Goal: Book appointment/travel/reservation

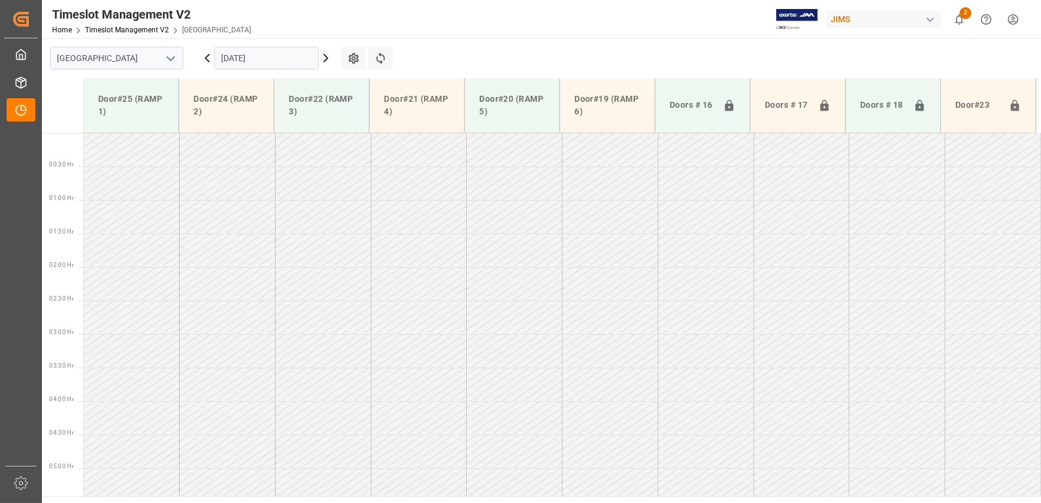
scroll to position [323, 0]
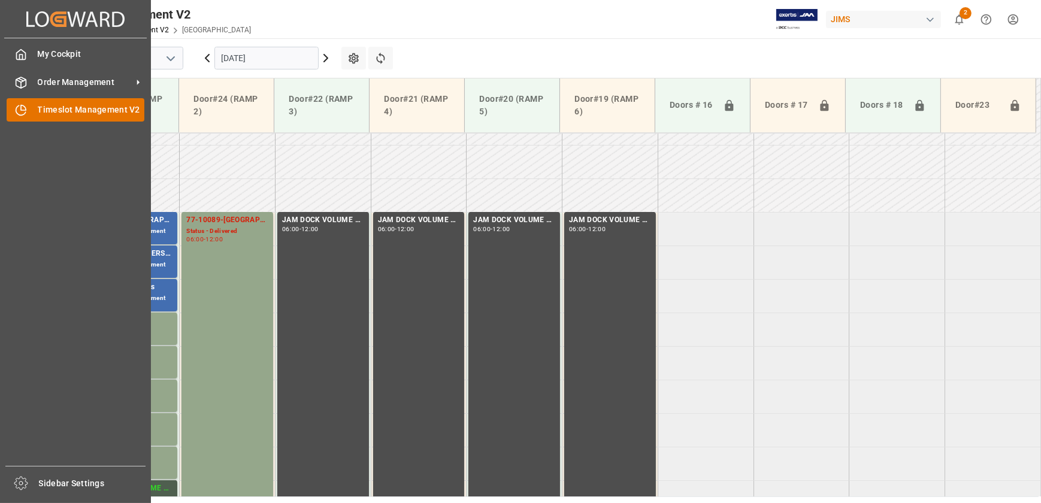
click at [27, 110] on div "Timeslot Management V2 Timeslot Management V2" at bounding box center [76, 109] width 138 height 23
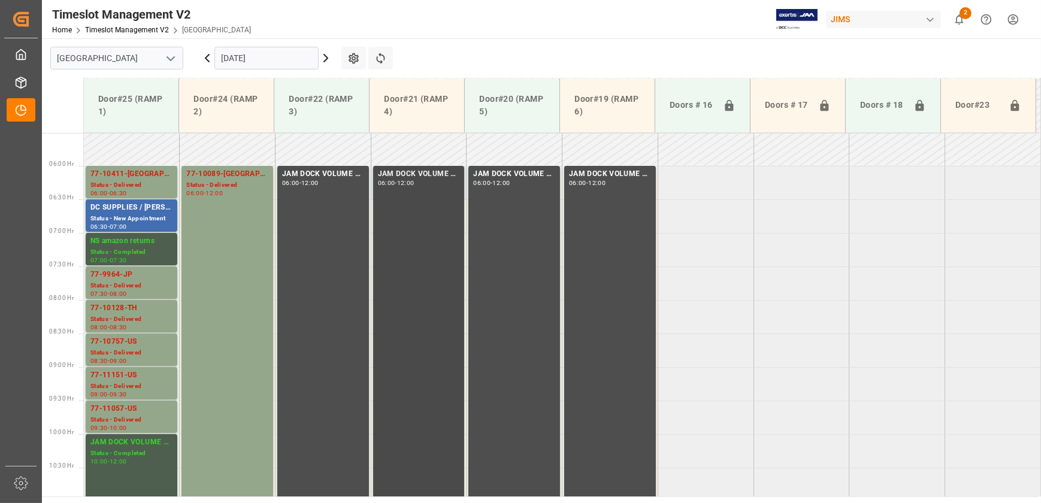
scroll to position [307, 0]
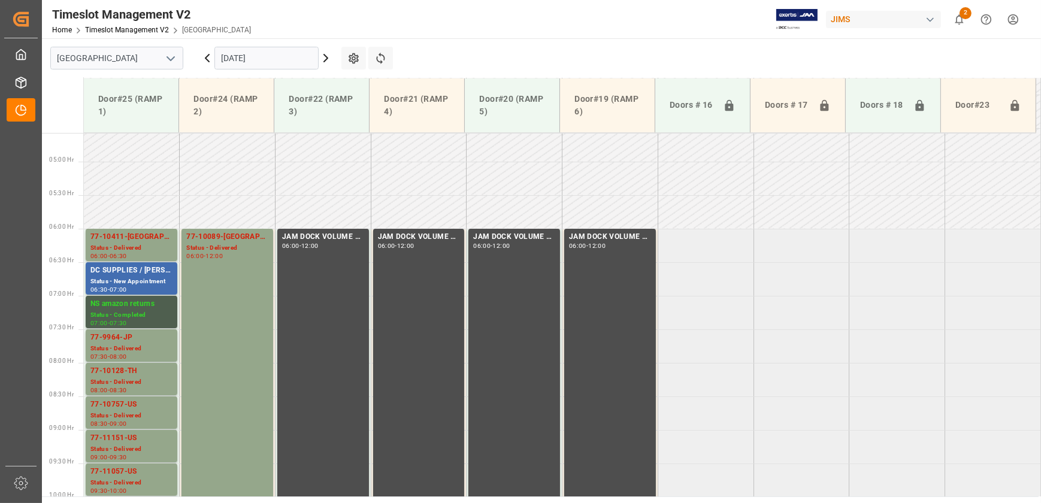
click at [322, 59] on icon at bounding box center [326, 58] width 14 height 14
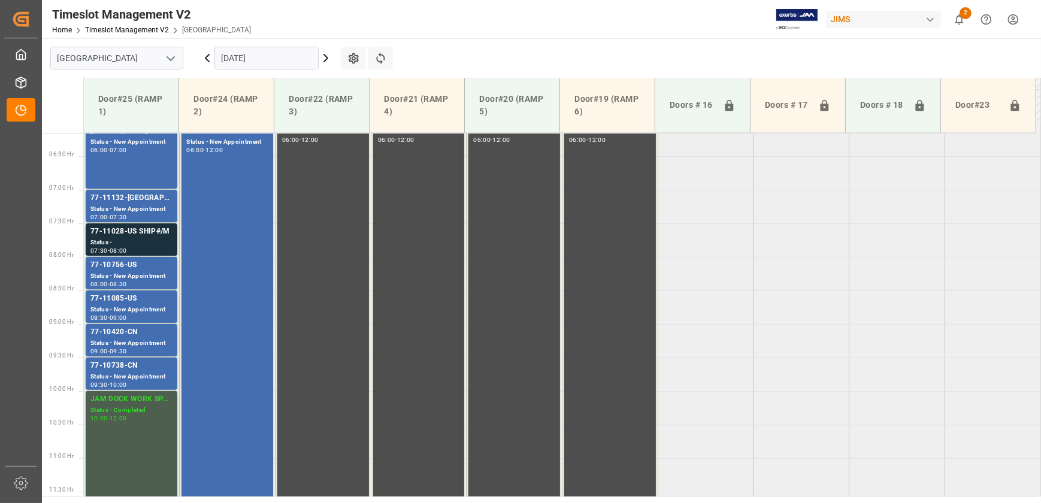
scroll to position [252, 0]
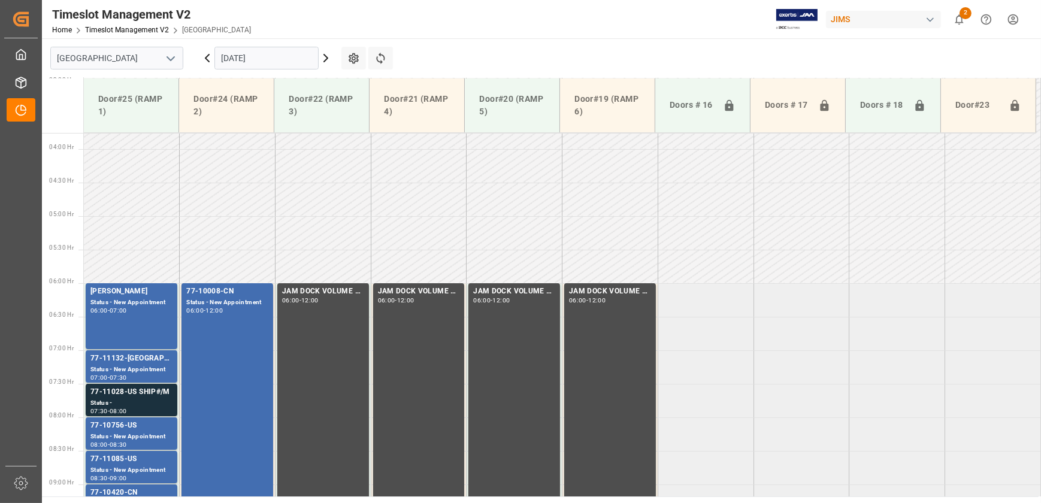
click at [295, 59] on input "[DATE]" at bounding box center [266, 58] width 104 height 23
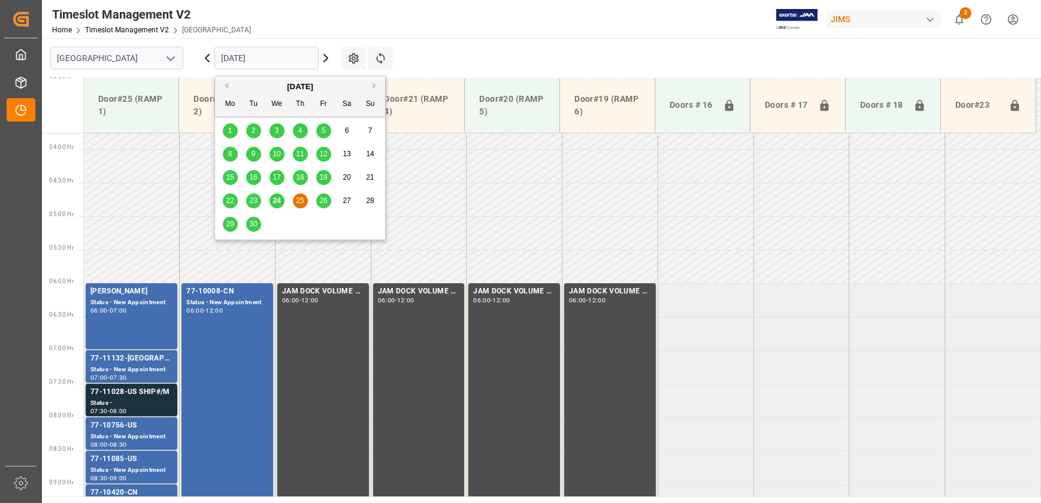
click at [232, 223] on span "29" at bounding box center [230, 224] width 8 height 8
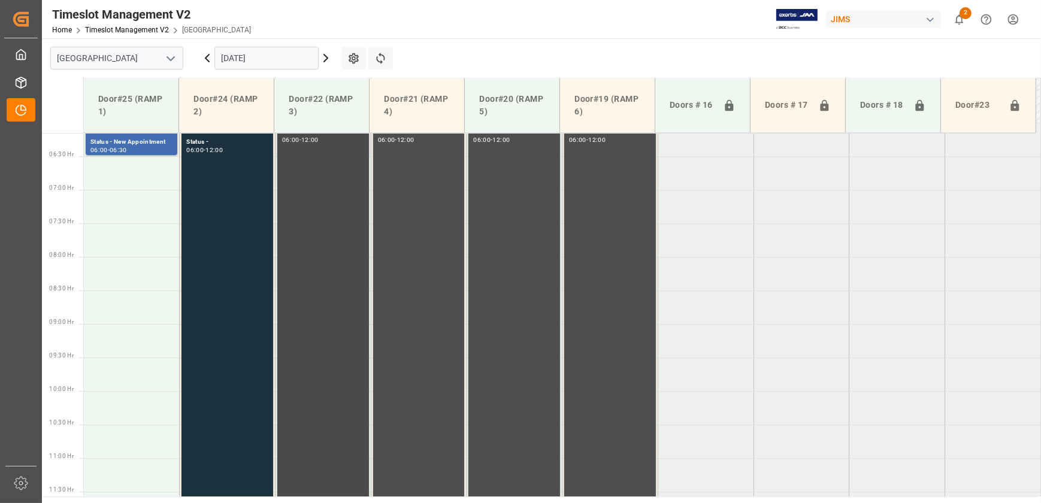
scroll to position [307, 0]
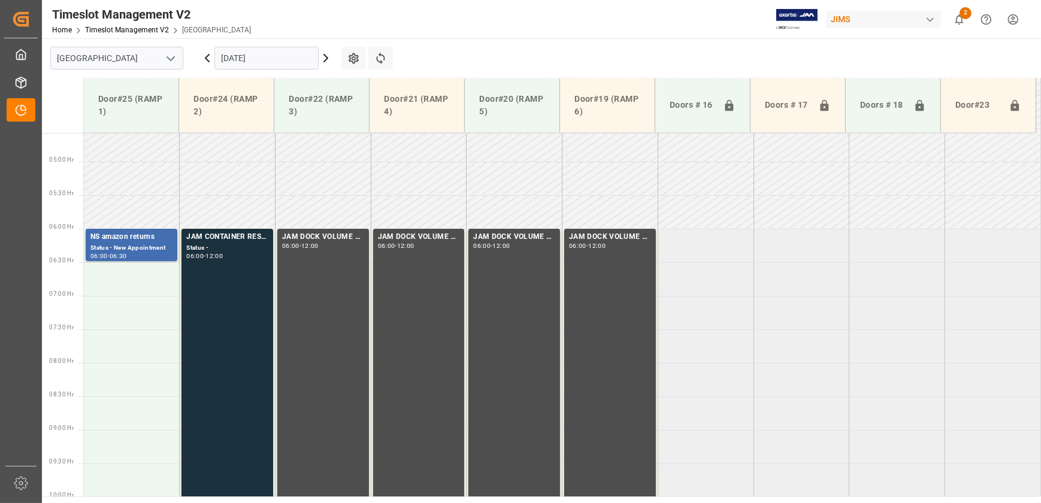
click at [267, 54] on input "[DATE]" at bounding box center [266, 58] width 104 height 23
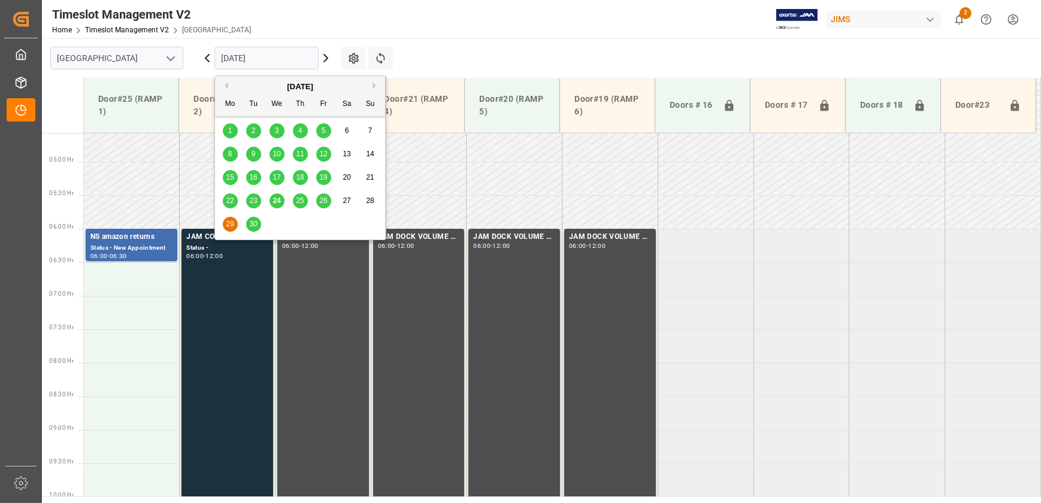
click at [320, 201] on span "26" at bounding box center [323, 200] width 8 height 8
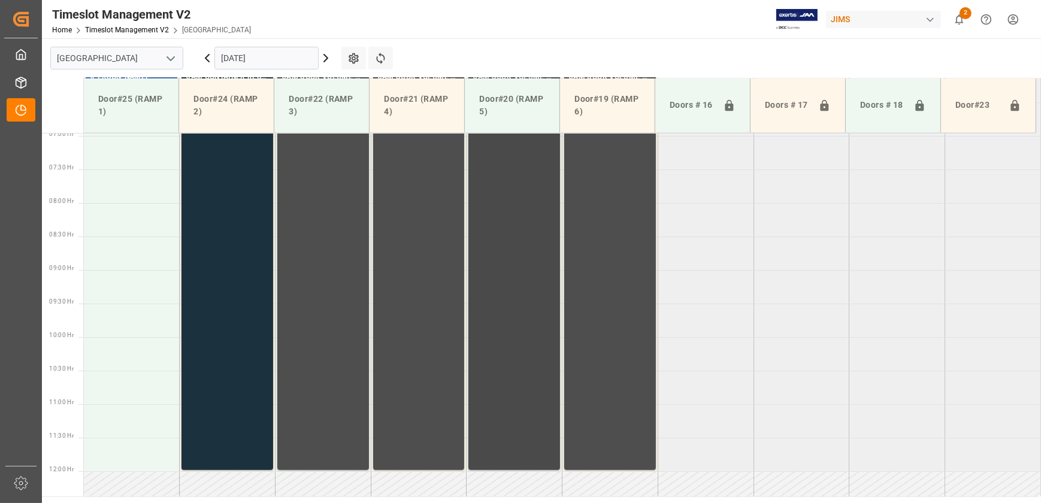
scroll to position [248, 0]
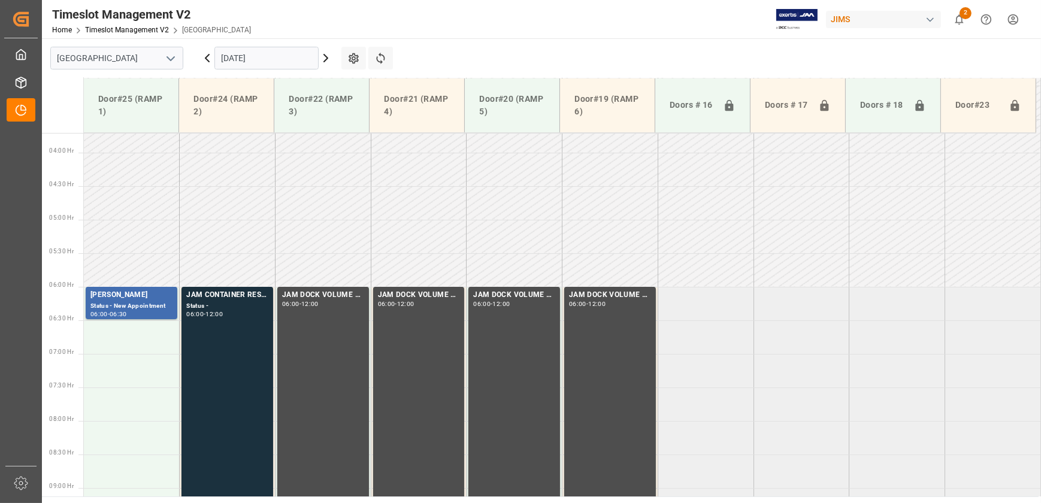
click at [256, 56] on input "[DATE]" at bounding box center [266, 58] width 104 height 23
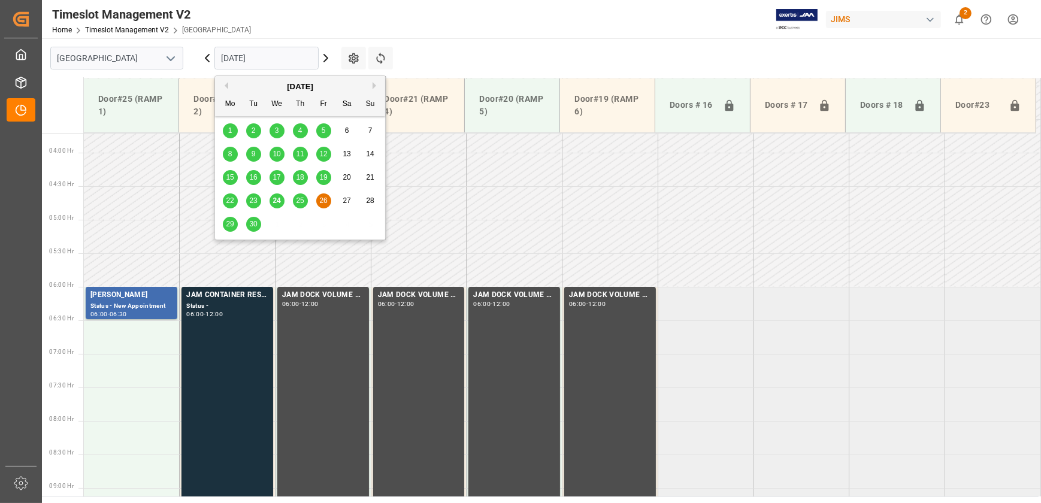
click at [298, 200] on span "25" at bounding box center [300, 200] width 8 height 8
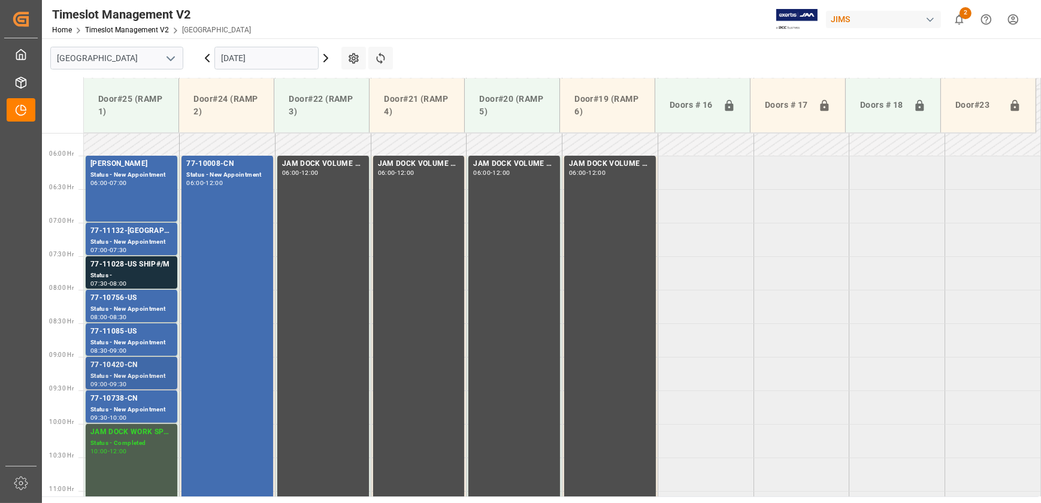
scroll to position [361, 0]
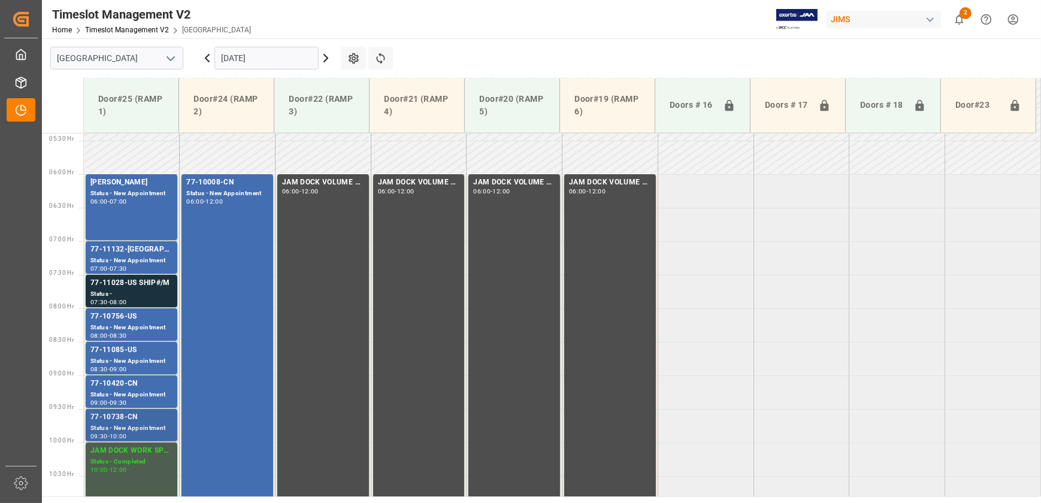
click at [147, 423] on div "Status - New Appointment" at bounding box center [131, 428] width 82 height 10
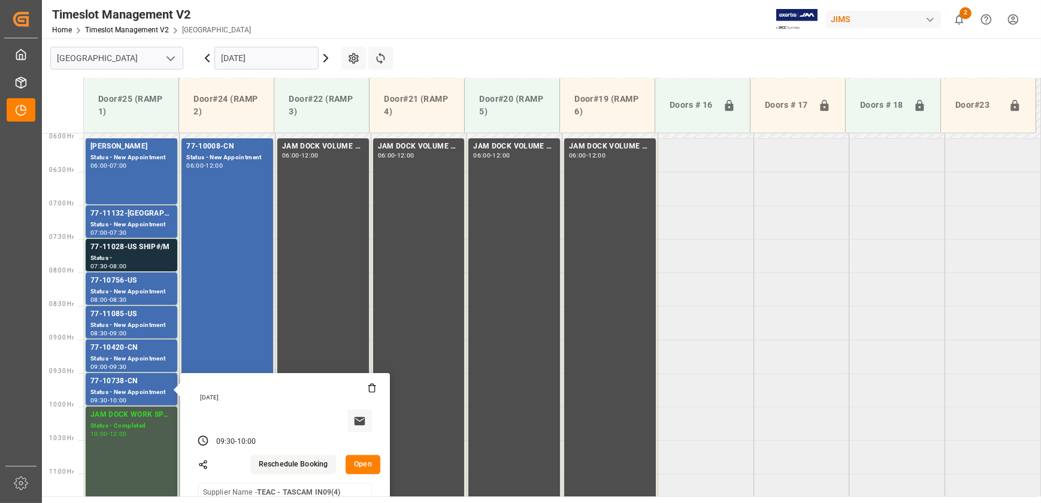
scroll to position [416, 0]
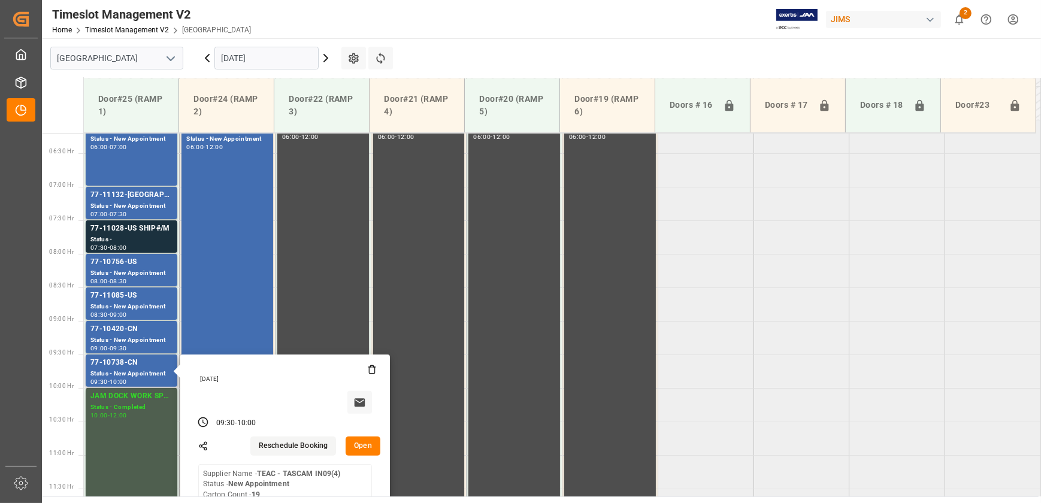
click at [371, 448] on button "Open" at bounding box center [362, 445] width 35 height 19
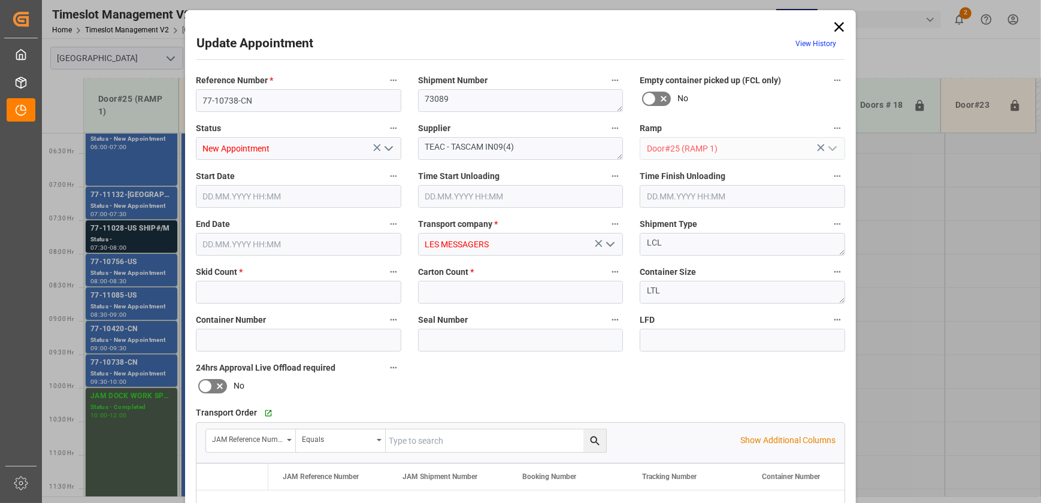
type input "1"
type input "19"
type input "[DATE] 09:30"
type input "[DATE] 10:00"
type input "[DATE] 15:06"
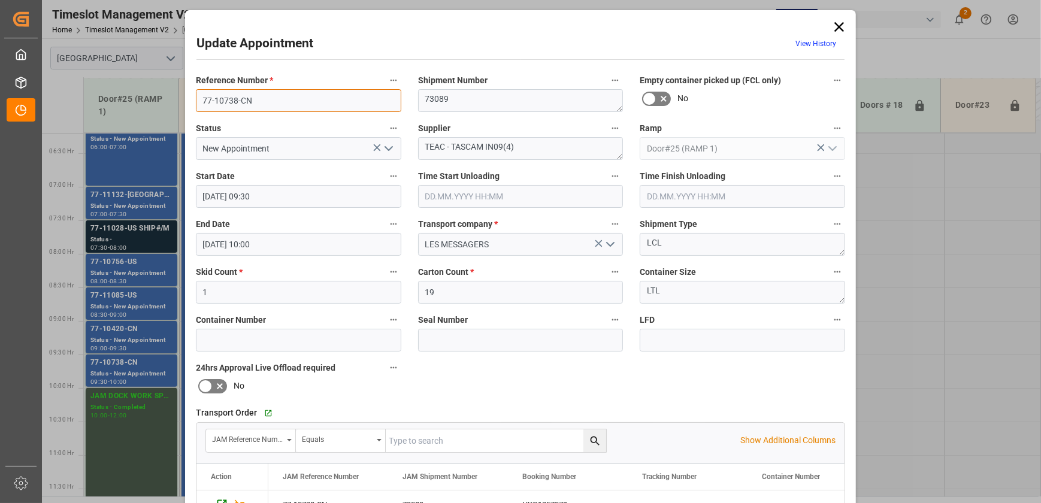
click at [252, 97] on input "77-10738-CN" at bounding box center [298, 100] width 205 height 23
click at [248, 97] on input "77-10738-CN" at bounding box center [298, 100] width 205 height 23
drag, startPoint x: 263, startPoint y: 96, endPoint x: 81, endPoint y: 95, distance: 182.6
click at [83, 95] on div "Update Appointment View History Reference Number * 77-10738-CN Shipment Number …" at bounding box center [520, 251] width 1041 height 503
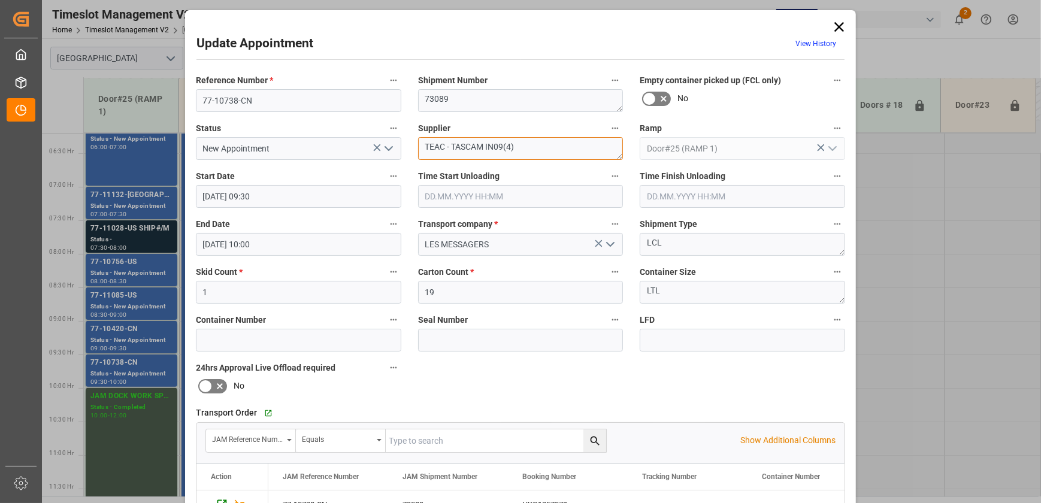
drag, startPoint x: 483, startPoint y: 145, endPoint x: 362, endPoint y: 146, distance: 121.0
click at [363, 145] on div "Reference Number * 77-10738-CN Shipment Number 73089 Empty container picked up …" at bounding box center [520, 369] width 666 height 603
click at [832, 24] on icon at bounding box center [838, 27] width 17 height 17
